Goal: Task Accomplishment & Management: Manage account settings

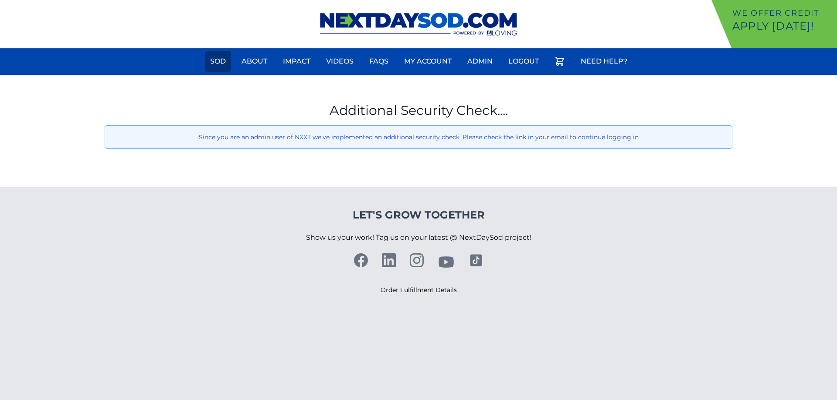
click at [218, 64] on link "Sod" at bounding box center [218, 61] width 26 height 21
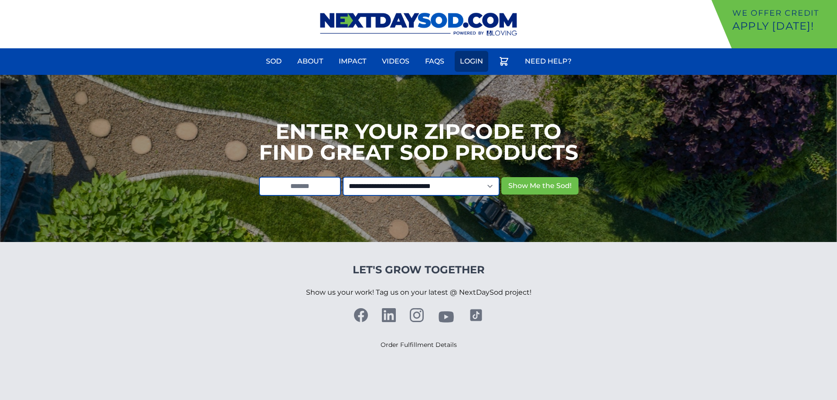
click at [480, 62] on link "Login" at bounding box center [471, 61] width 34 height 21
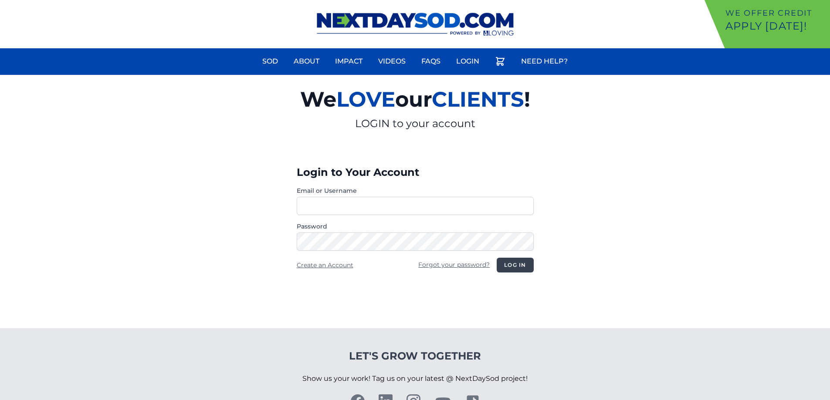
type input "**********"
click at [518, 261] on button "Log in" at bounding box center [515, 265] width 37 height 15
